Goal: Task Accomplishment & Management: Use online tool/utility

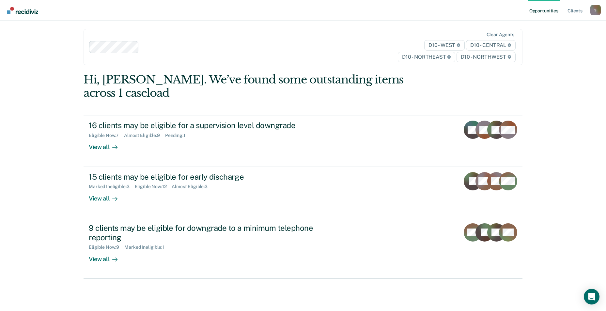
scroll to position [54, 0]
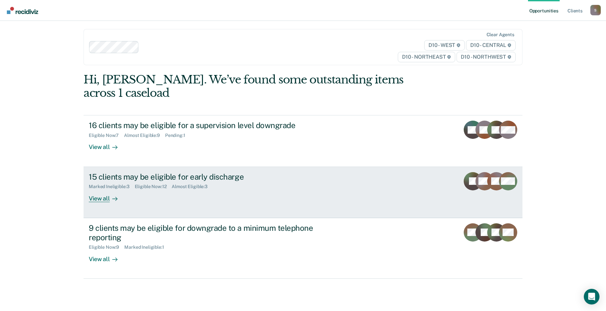
click at [236, 182] on div "15 clients may be eligible for early discharge" at bounding box center [203, 176] width 229 height 9
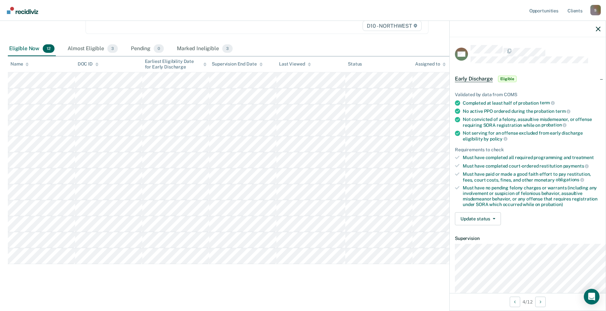
click at [498, 82] on span "Eligible" at bounding box center [507, 79] width 19 height 7
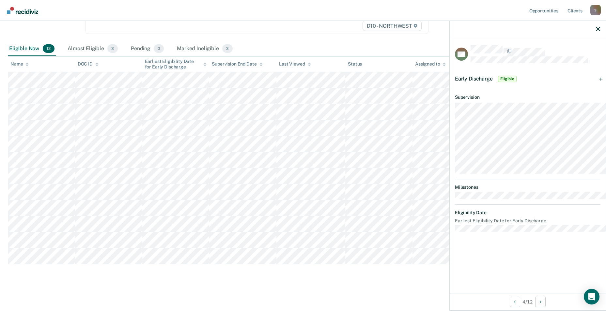
scroll to position [133, 0]
